Goal: Task Accomplishment & Management: Manage account settings

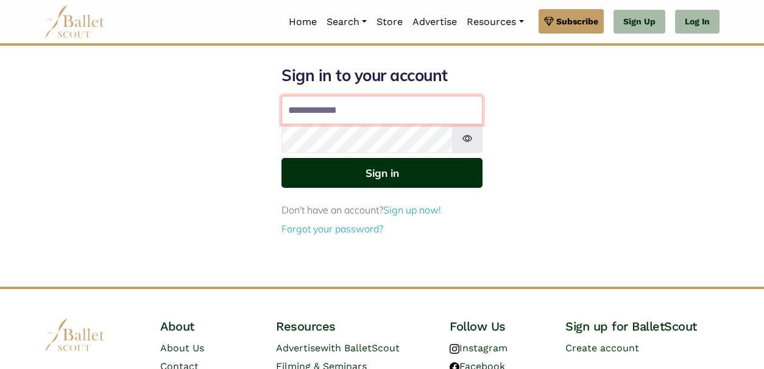
type input "**********"
click at [407, 167] on button "Sign in" at bounding box center [381, 173] width 201 height 30
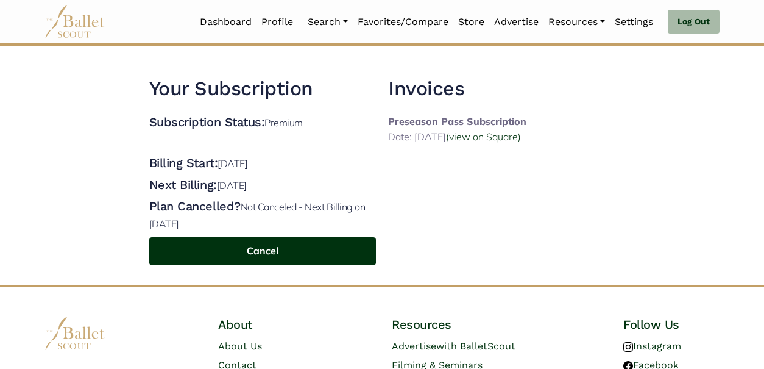
click at [278, 245] on button "Cancel" at bounding box center [262, 251] width 227 height 29
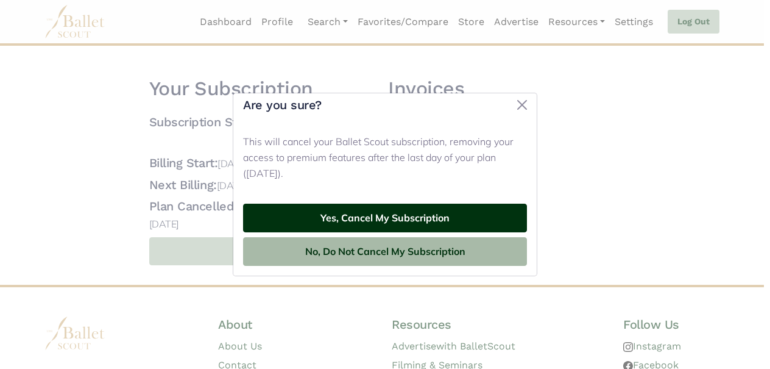
click at [322, 215] on button "Yes, Cancel My Subscription" at bounding box center [385, 217] width 284 height 29
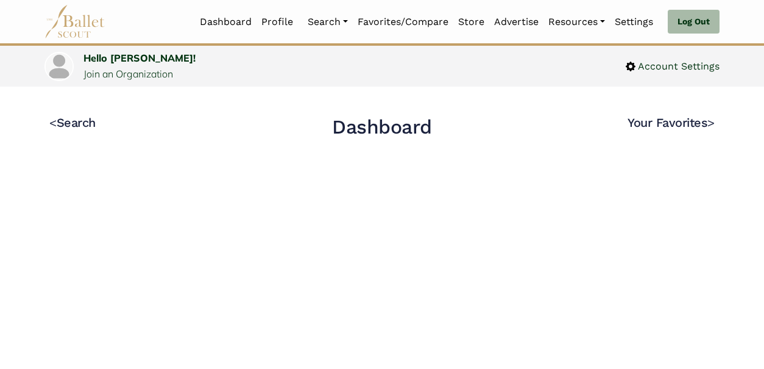
click at [522, 146] on div "< Search Dashboard Your Favorites >" at bounding box center [382, 129] width 694 height 86
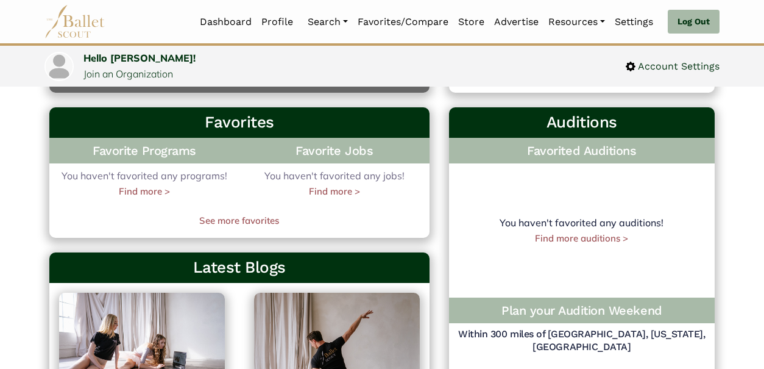
scroll to position [342, 0]
